Goal: Task Accomplishment & Management: Use online tool/utility

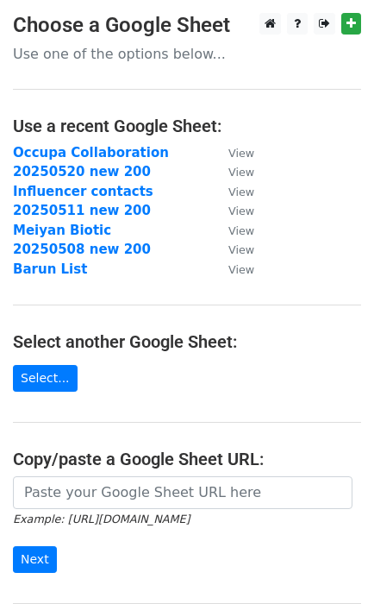
click at [115, 154] on strong "Occupa Collaboration" at bounding box center [91, 153] width 156 height 16
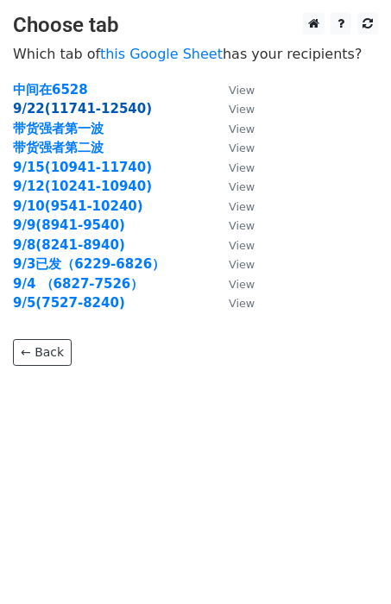
click at [79, 105] on strong "9/22(11741-12540)" at bounding box center [82, 109] width 139 height 16
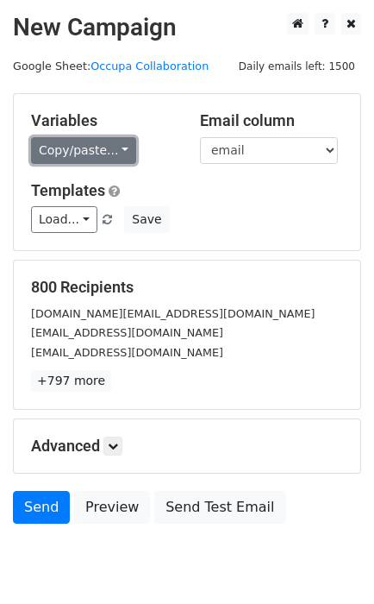
click at [124, 148] on link "Copy/paste..." at bounding box center [83, 150] width 105 height 27
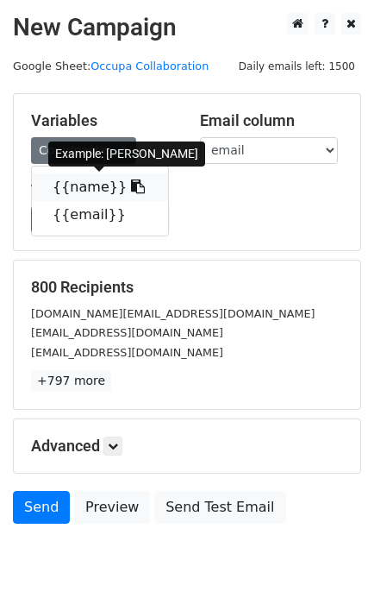
click at [90, 186] on link "{{name}}" at bounding box center [100, 187] width 136 height 28
